Goal: Find specific page/section: Find specific page/section

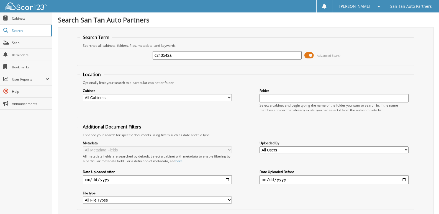
type input "c243542a"
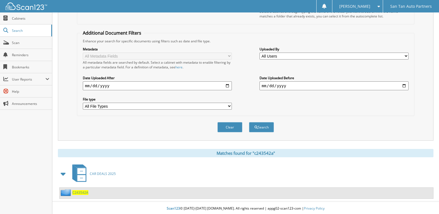
scroll to position [96, 0]
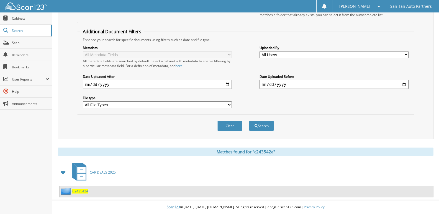
click at [79, 191] on span "C243542A" at bounding box center [80, 191] width 16 height 5
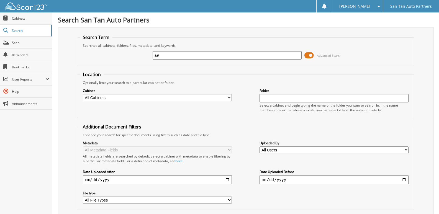
type input "a"
type input "A0925055"
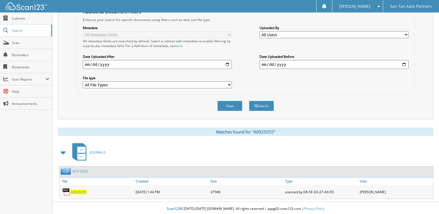
scroll to position [117, 0]
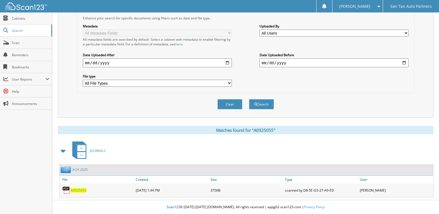
click at [72, 190] on span "A0925055" at bounding box center [79, 190] width 16 height 5
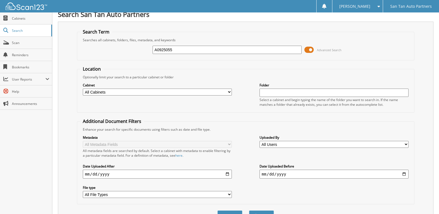
scroll to position [0, 0]
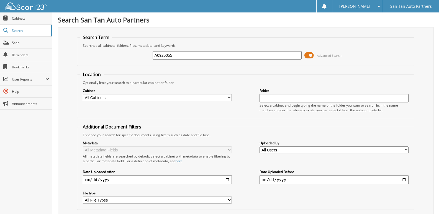
drag, startPoint x: 179, startPoint y: 55, endPoint x: 108, endPoint y: 55, distance: 71.2
click at [108, 55] on div "A0925055 Advanced Search" at bounding box center [245, 55] width 331 height 15
type input "A0925045"
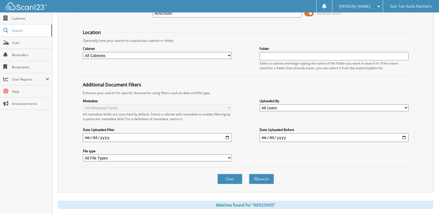
scroll to position [117, 0]
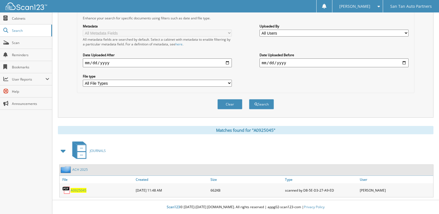
click at [80, 190] on span "A0925045" at bounding box center [79, 190] width 16 height 5
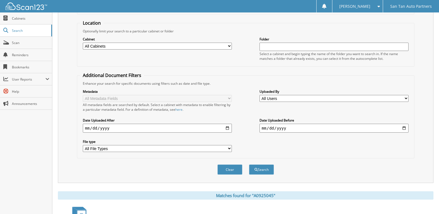
scroll to position [0, 0]
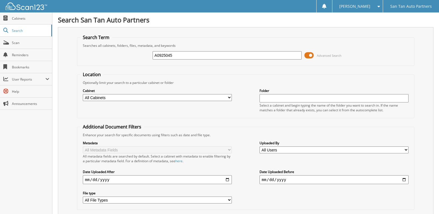
drag, startPoint x: 143, startPoint y: 58, endPoint x: 110, endPoint y: 58, distance: 32.7
click at [110, 58] on div "A0925045 Advanced Search" at bounding box center [245, 55] width 331 height 15
type input "E0925017"
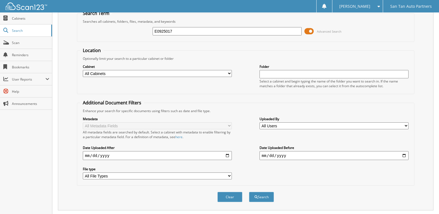
scroll to position [111, 0]
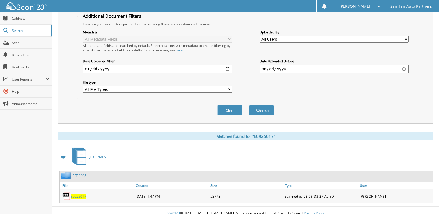
click at [76, 196] on span "E0925017" at bounding box center [79, 196] width 16 height 5
